Goal: Transaction & Acquisition: Subscribe to service/newsletter

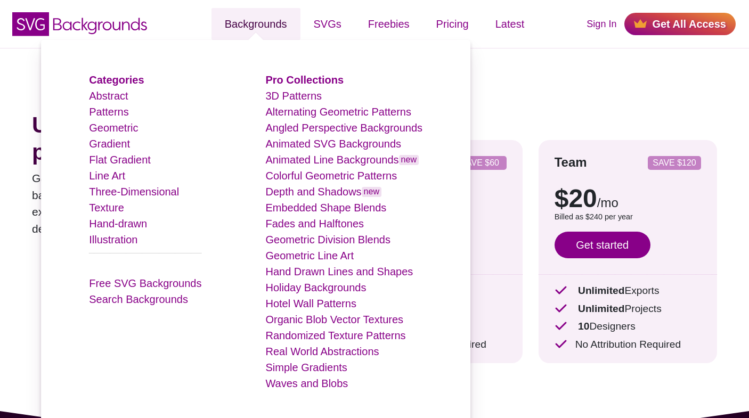
click at [261, 26] on link "Backgrounds" at bounding box center [256, 24] width 89 height 32
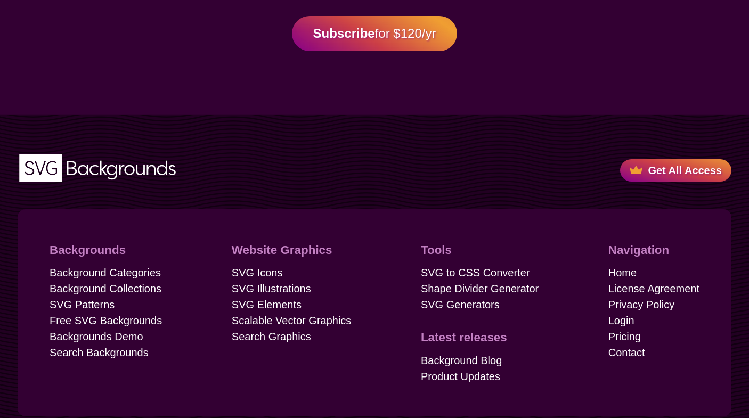
scroll to position [2897, 0]
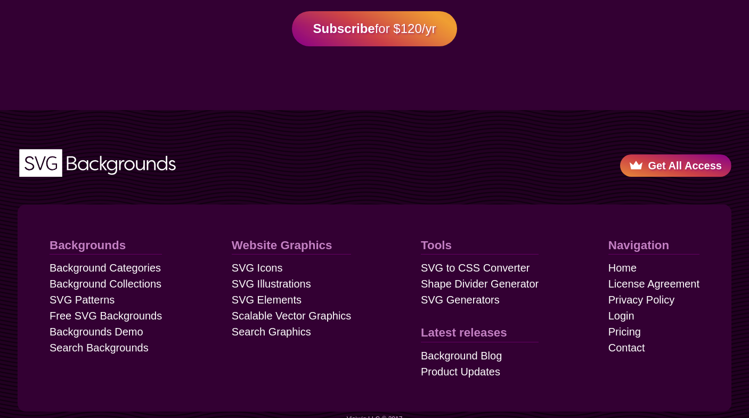
click at [683, 156] on link "Get All Access" at bounding box center [675, 166] width 111 height 22
